Goal: Task Accomplishment & Management: Use online tool/utility

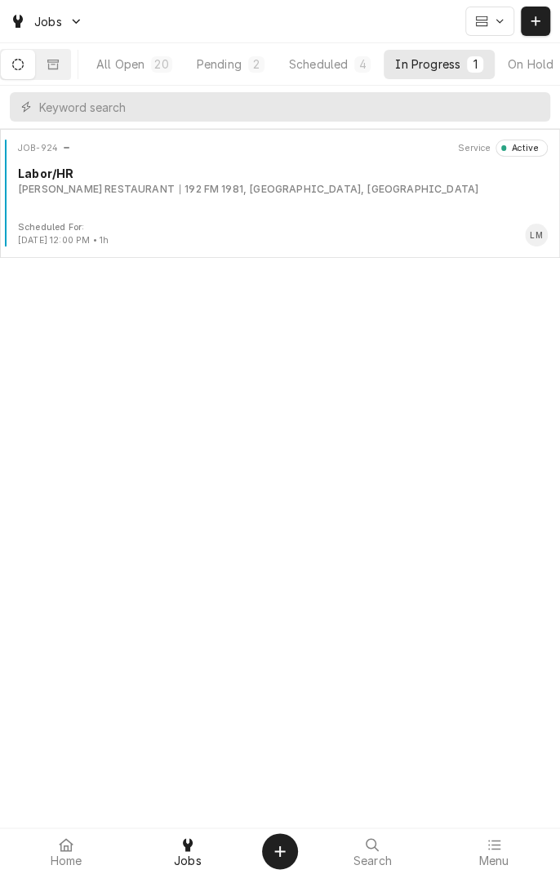
click at [344, 68] on div "Scheduled" at bounding box center [318, 63] width 59 height 17
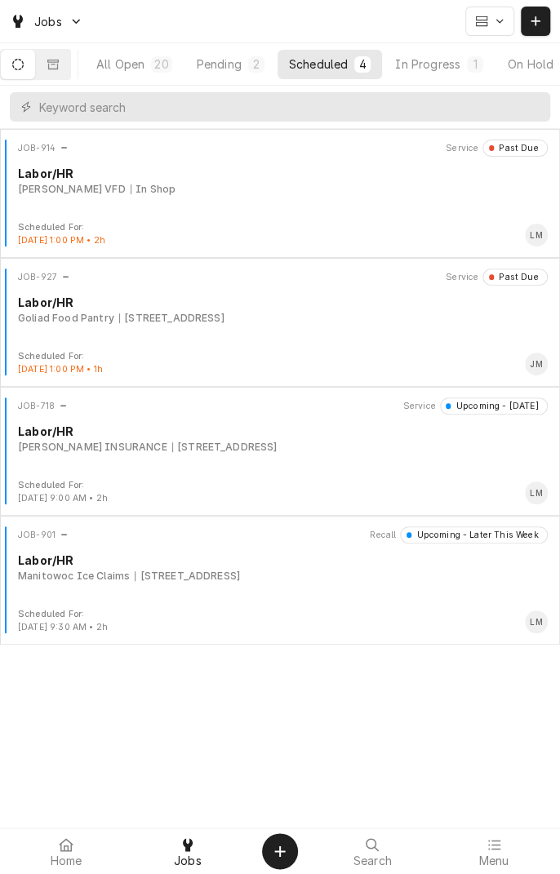
click at [88, 330] on div "JOB-927 Service Past Due Labor/HR Goliad Food Pantry 611 East End St, Goliad, T…" at bounding box center [280, 309] width 547 height 82
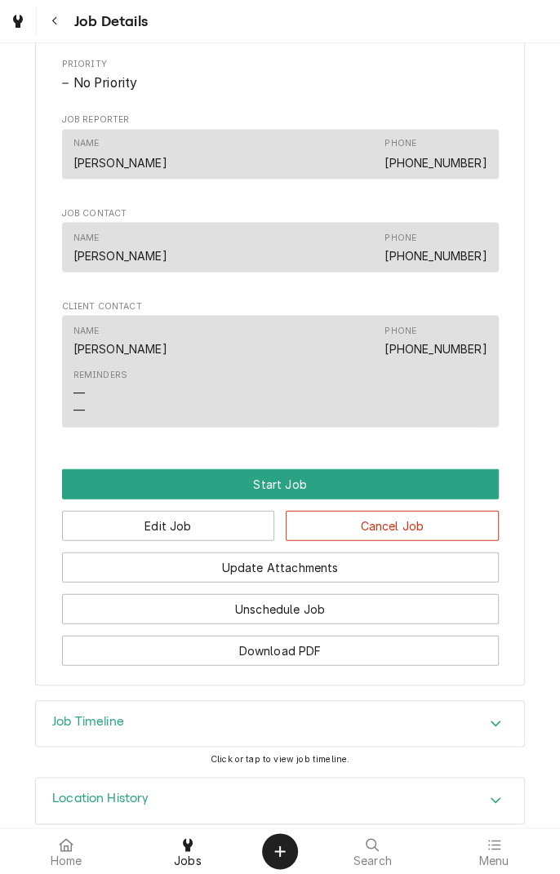
scroll to position [862, 0]
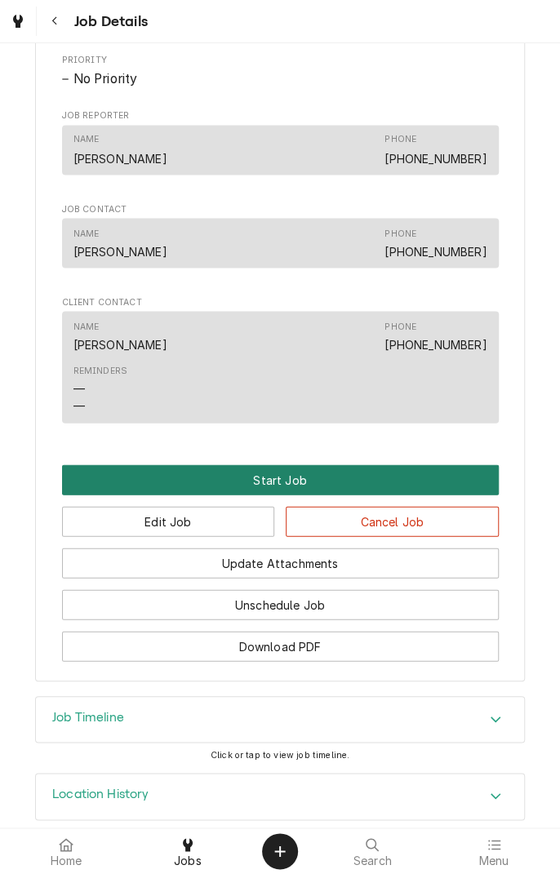
click at [235, 494] on button "Start Job" at bounding box center [280, 479] width 436 height 30
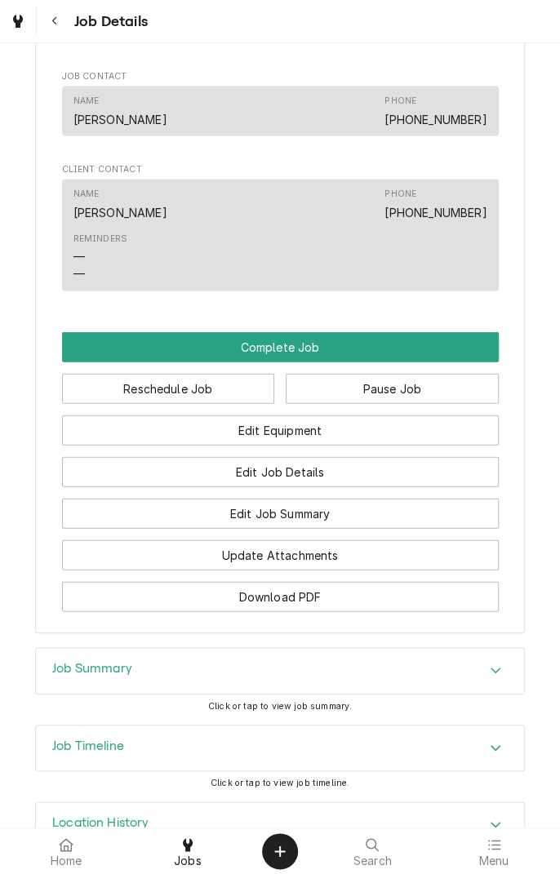
scroll to position [1117, 0]
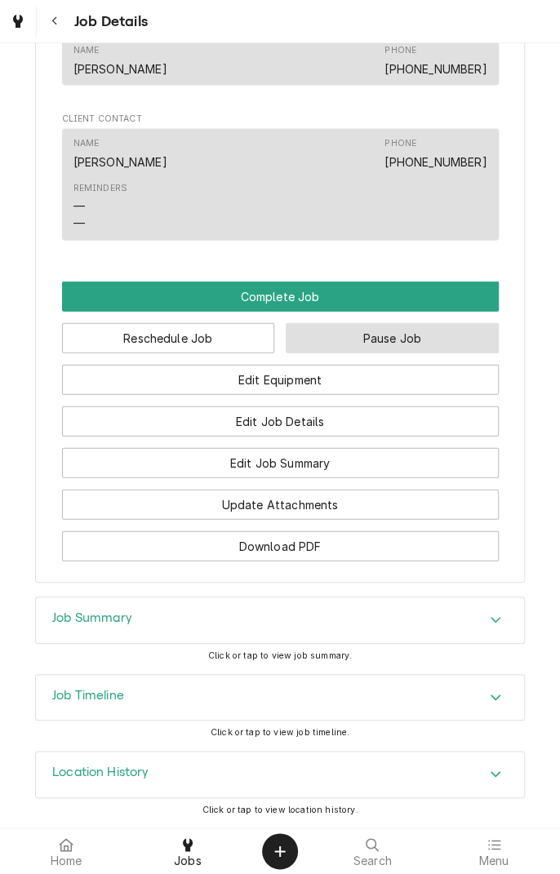
click at [356, 339] on button "Pause Job" at bounding box center [391, 338] width 213 height 30
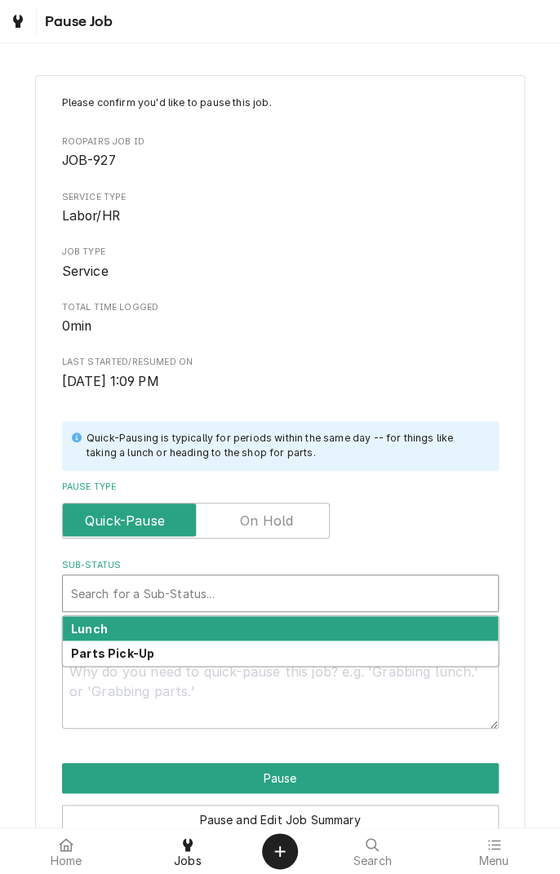
type textarea "x"
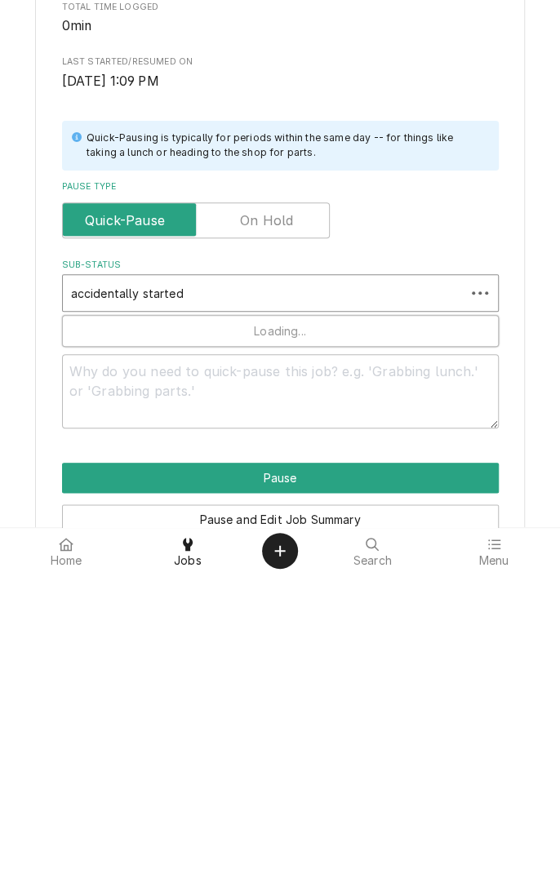
type input "accidentally started"
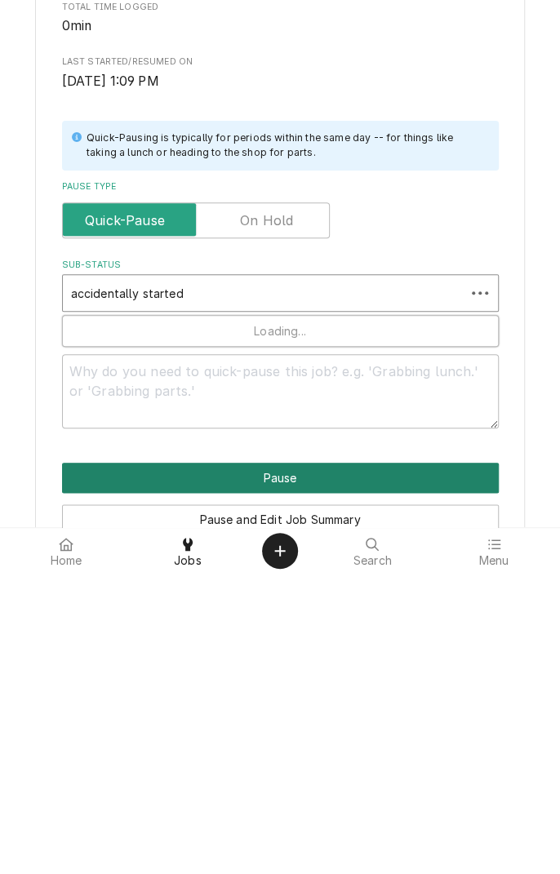
click at [347, 774] on button "Pause" at bounding box center [280, 778] width 436 height 30
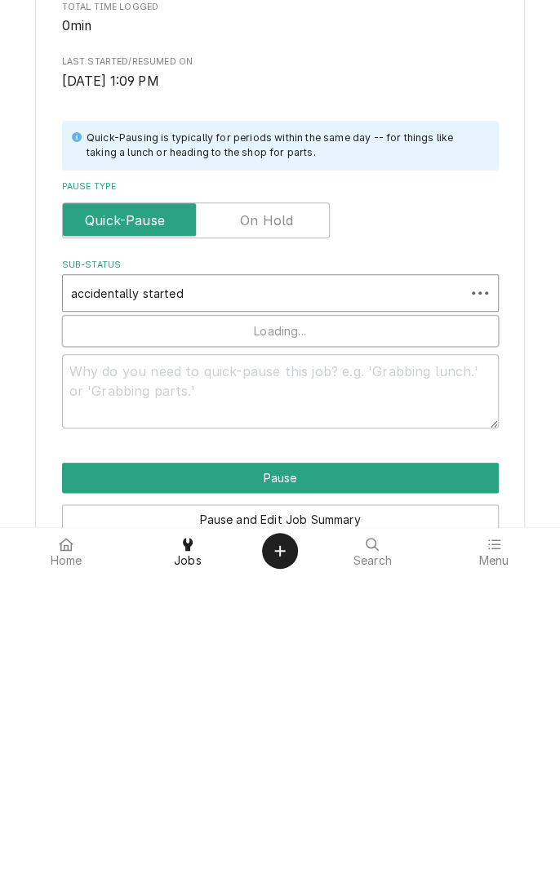
type textarea "x"
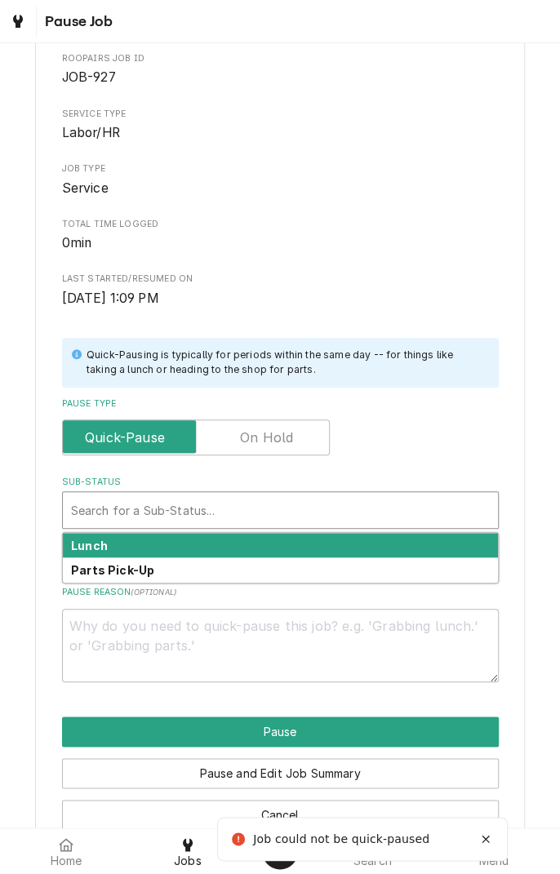
scroll to position [121, 0]
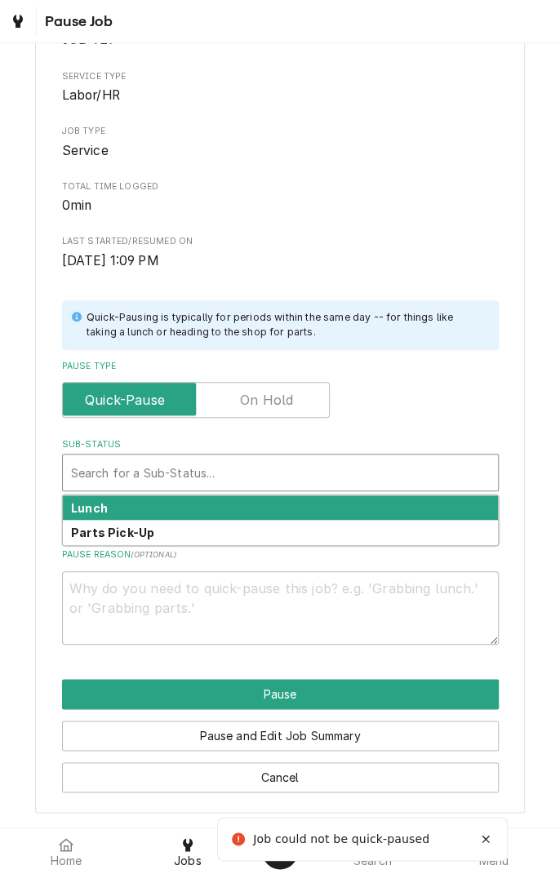
click at [219, 507] on div "Lunch" at bounding box center [280, 507] width 435 height 25
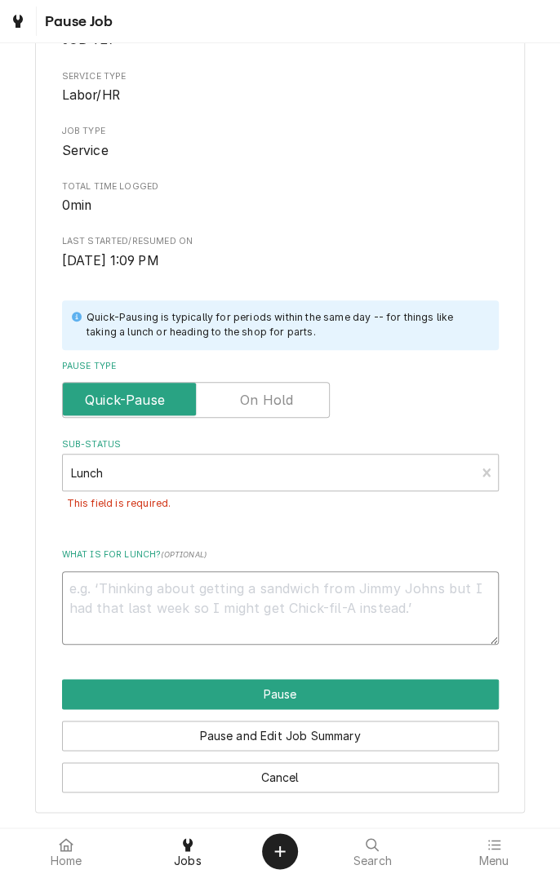
click at [361, 592] on textarea "What is for lunch? ( optional )" at bounding box center [280, 607] width 436 height 73
type textarea "x"
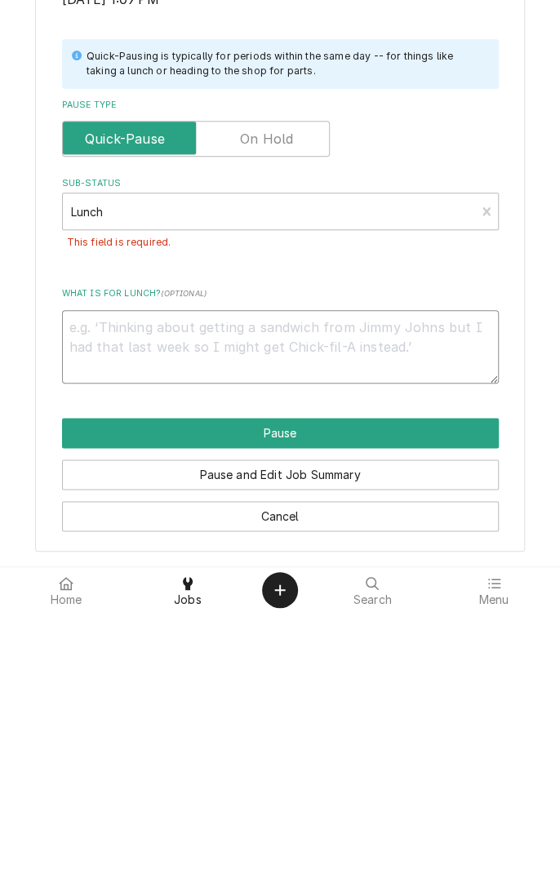
type textarea "A"
type textarea "x"
type textarea "Ac"
type textarea "x"
type textarea "Acc"
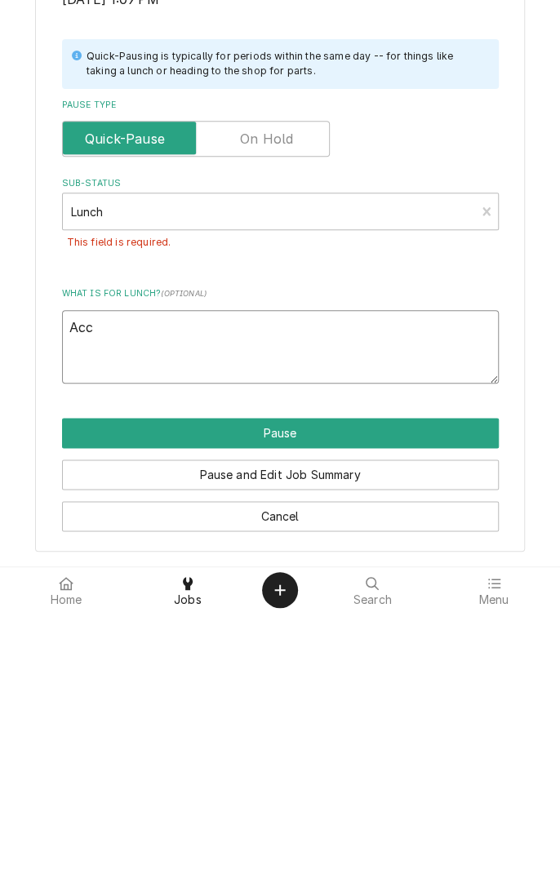
type textarea "x"
type textarea "Acci"
type textarea "x"
type textarea "Accidentally"
type textarea "x"
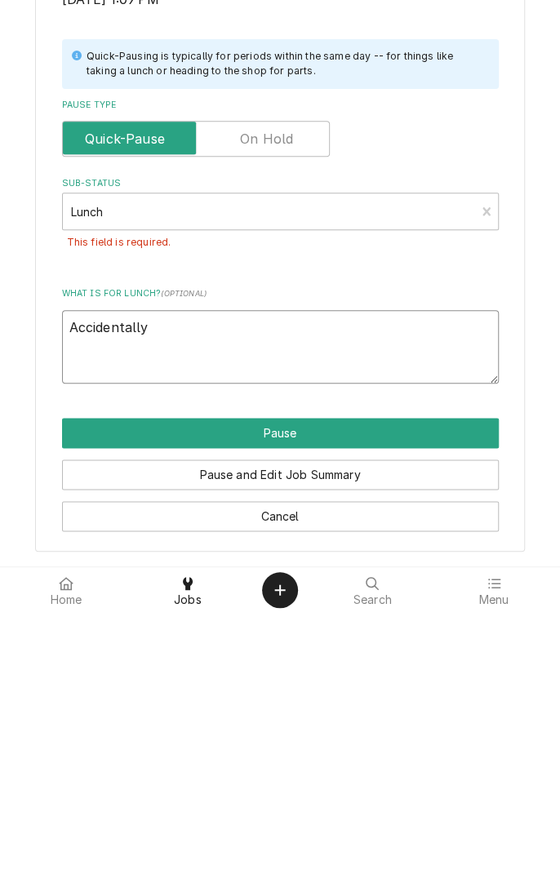
type textarea "Accidentally"
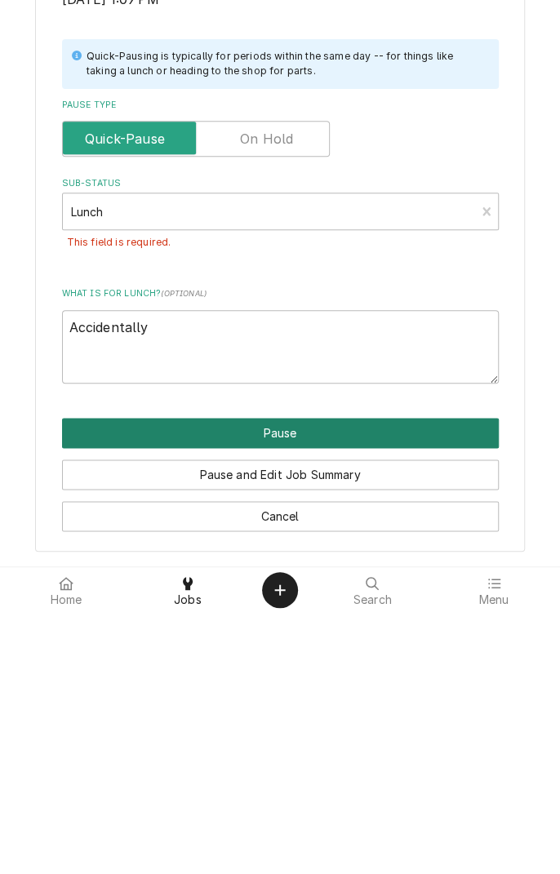
click at [343, 695] on button "Pause" at bounding box center [280, 694] width 436 height 30
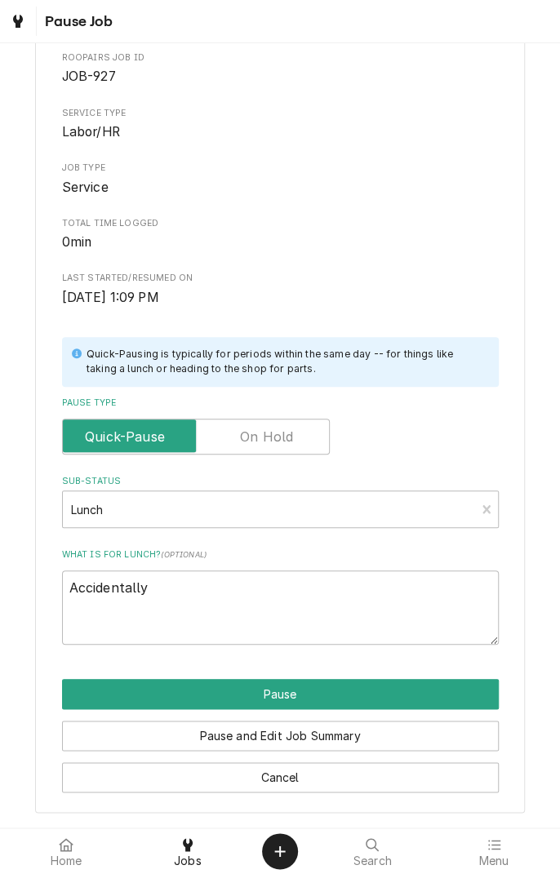
scroll to position [83, 0]
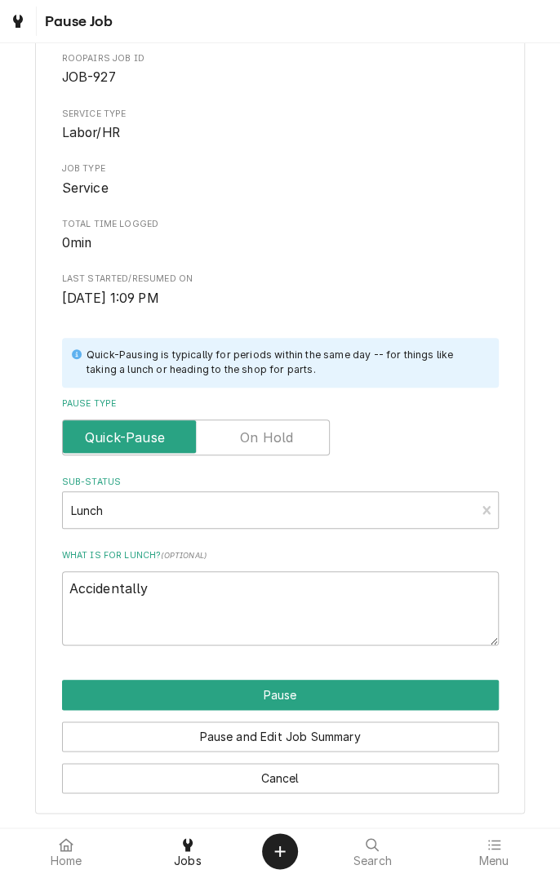
type textarea "x"
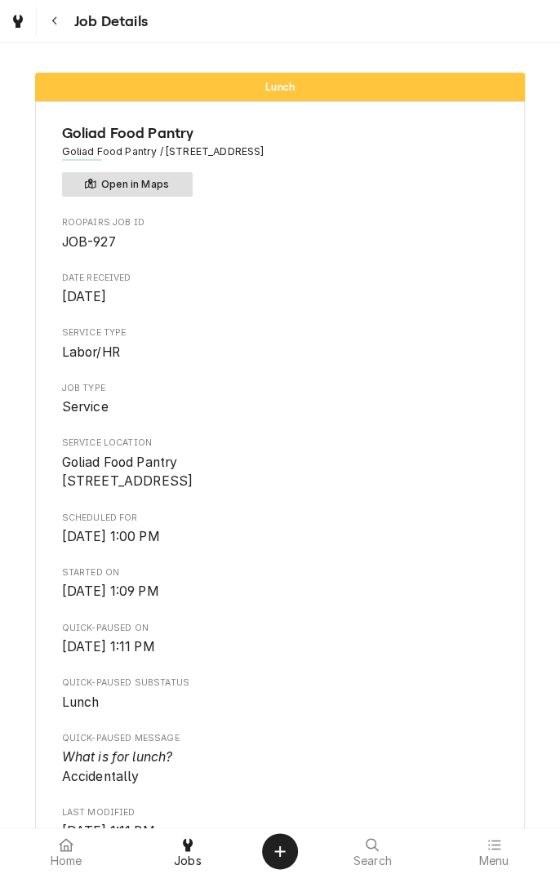
click at [173, 181] on button "Open in Maps" at bounding box center [127, 184] width 131 height 24
